Goal: Navigation & Orientation: Find specific page/section

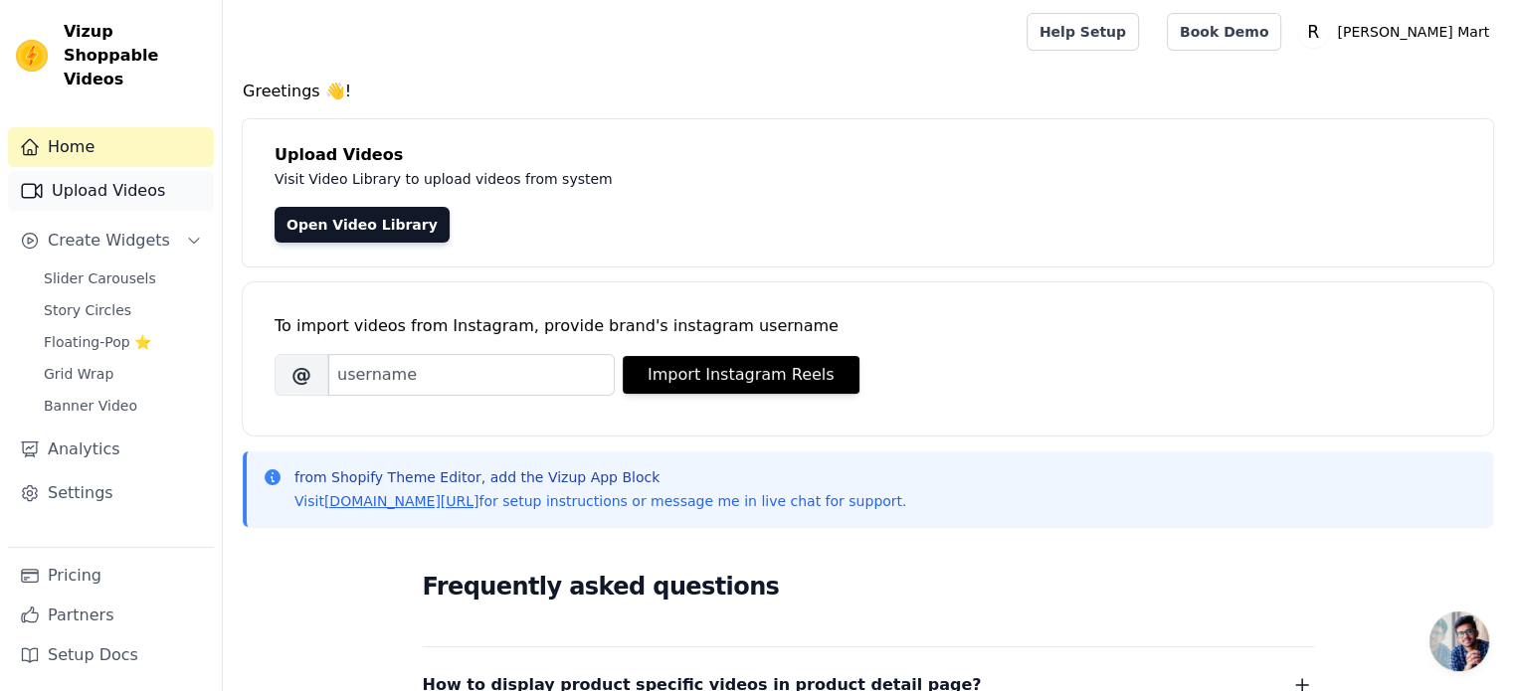
click at [107, 178] on link "Upload Videos" at bounding box center [111, 191] width 206 height 40
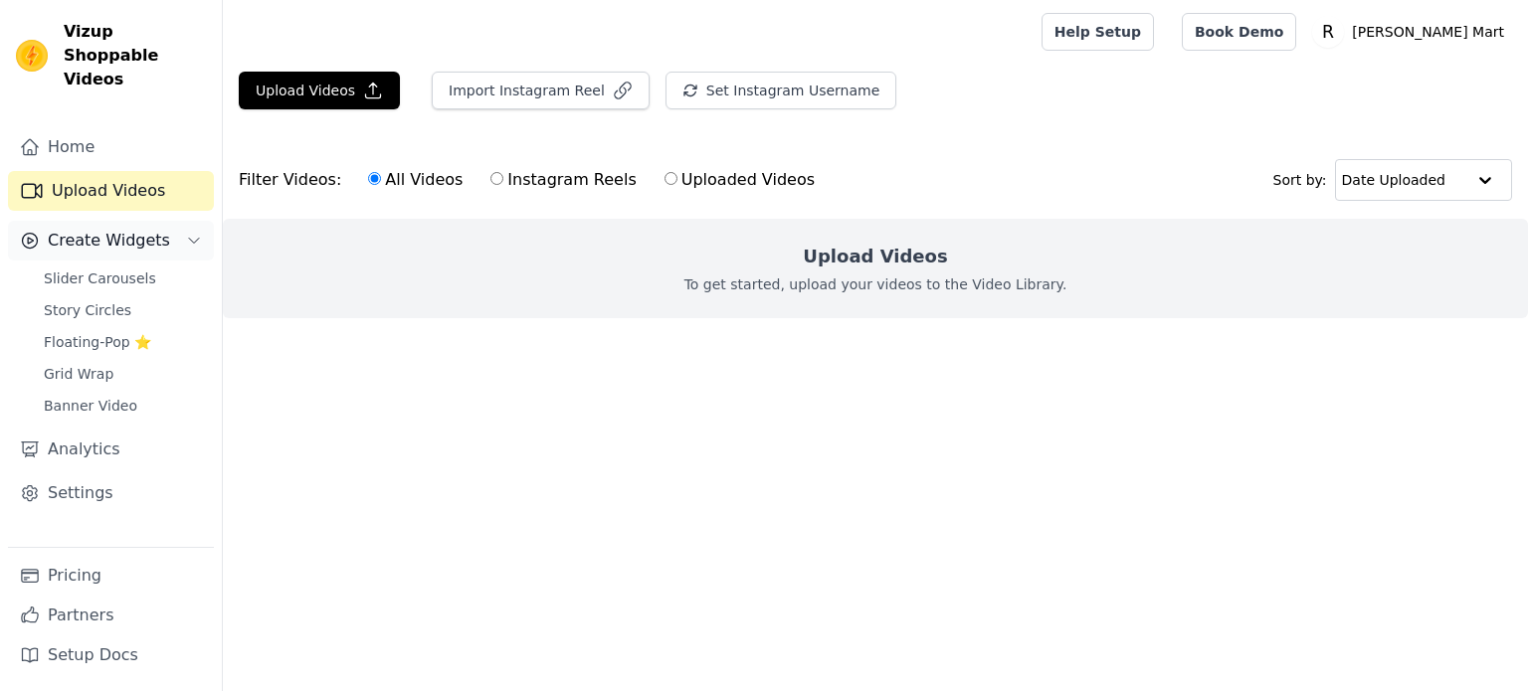
click at [106, 229] on span "Create Widgets" at bounding box center [109, 241] width 122 height 24
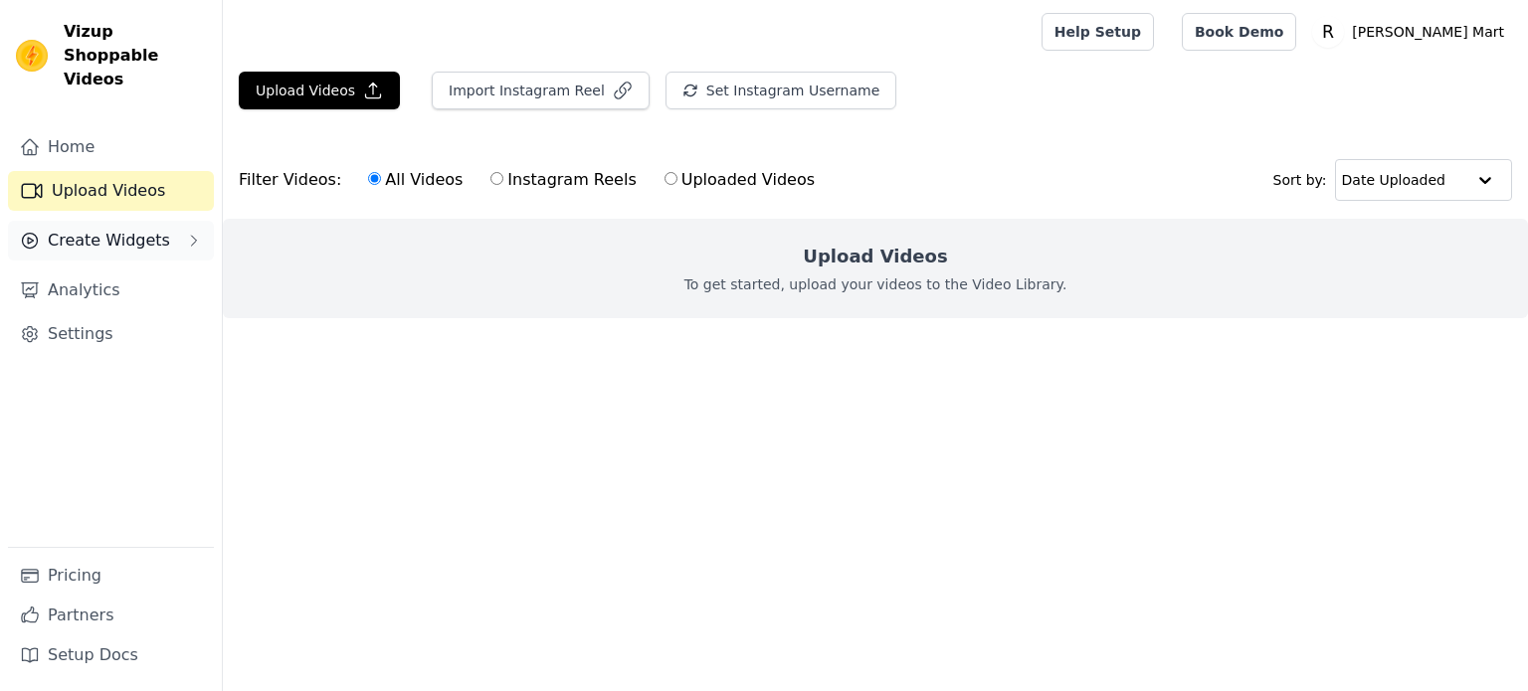
click at [108, 229] on span "Create Widgets" at bounding box center [109, 241] width 122 height 24
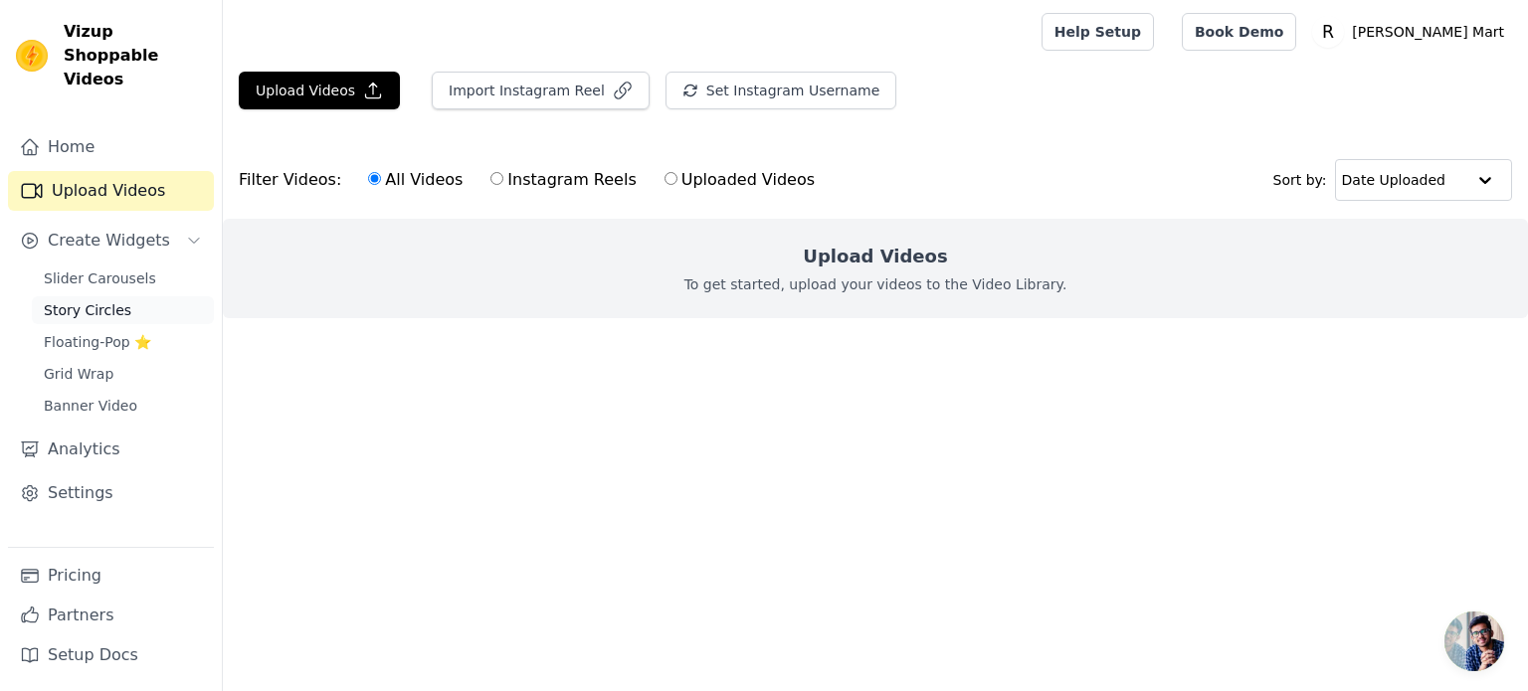
click at [115, 297] on link "Story Circles" at bounding box center [123, 310] width 182 height 28
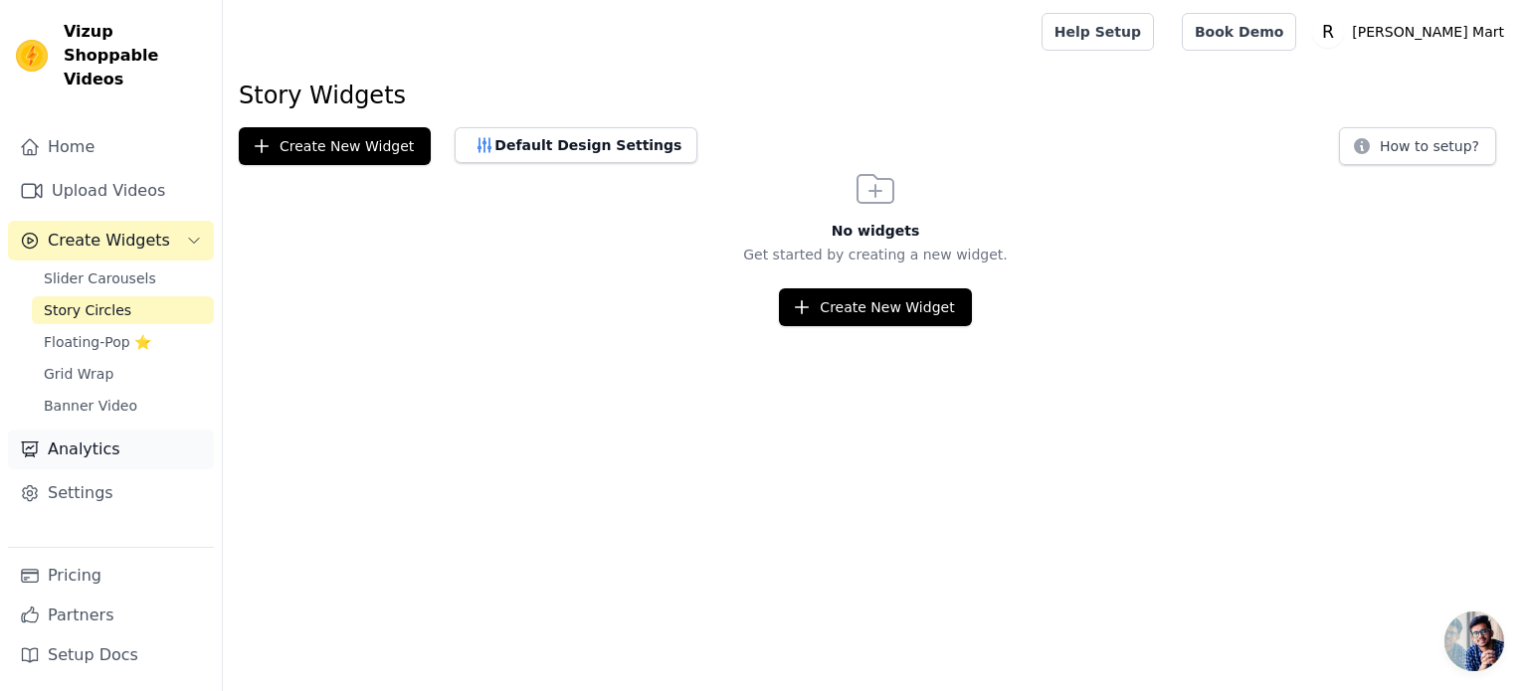
click at [115, 435] on link "Analytics" at bounding box center [111, 450] width 206 height 40
